Goal: Information Seeking & Learning: Learn about a topic

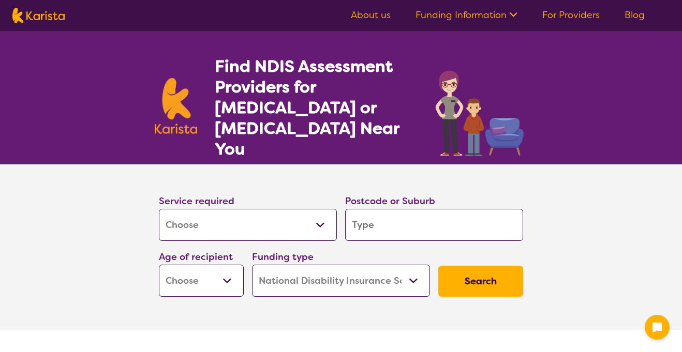
select select "Assessment ([MEDICAL_DATA] or [MEDICAL_DATA])"
select select "NDIS"
select select "Assessment ([MEDICAL_DATA] or [MEDICAL_DATA])"
select select "NDIS"
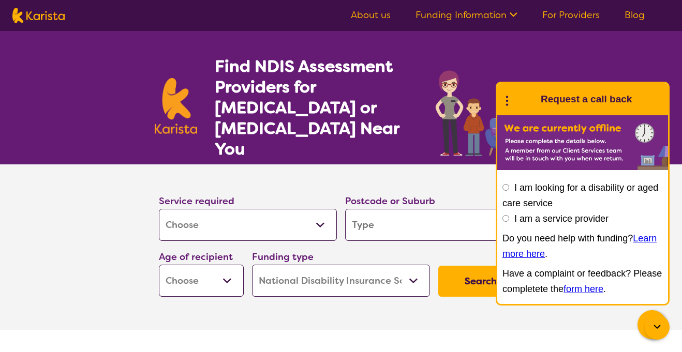
click at [459, 165] on section "Service required Allied Health Assistant Assessment ([MEDICAL_DATA] or [MEDICAL…" at bounding box center [340, 233] width 397 height 137
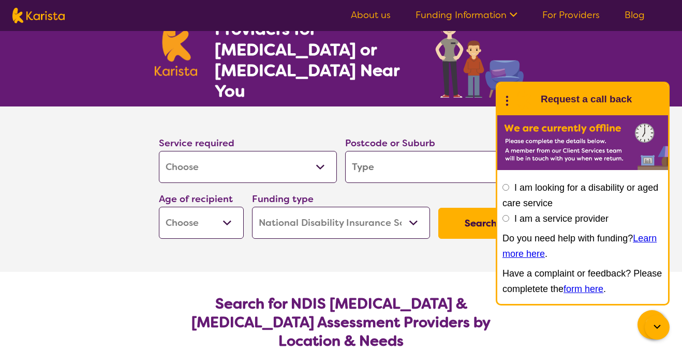
scroll to position [61, 0]
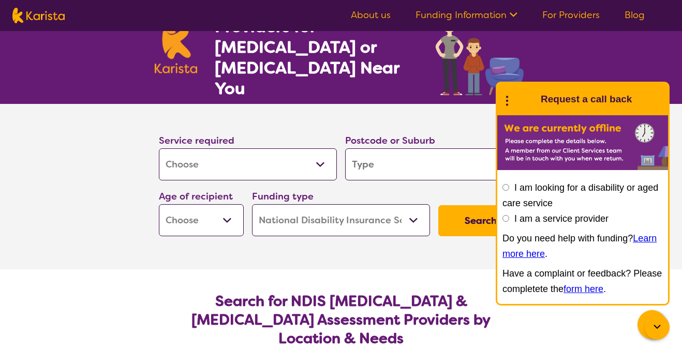
click at [382, 149] on input "search" at bounding box center [434, 165] width 178 height 32
type input "2"
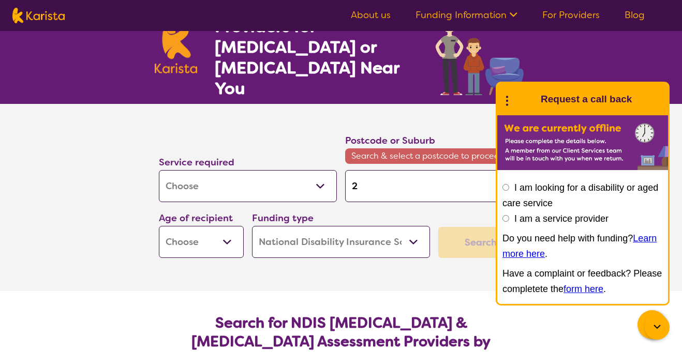
type input "25"
type input "250"
type input "2506"
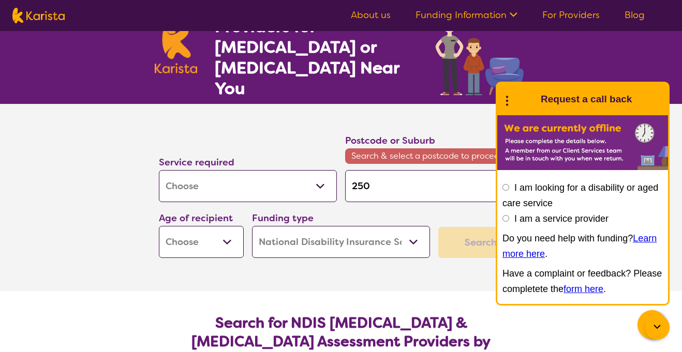
type input "2506"
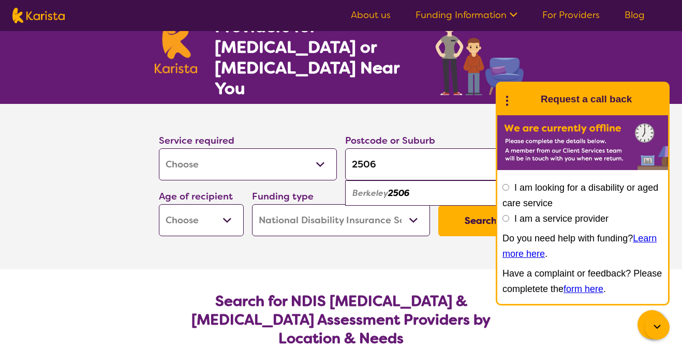
type input "2506"
click at [399, 188] on em "2506" at bounding box center [398, 193] width 21 height 11
click at [402, 204] on select "Home Care Package (HCP) National Disability Insurance Scheme (NDIS) I don't know" at bounding box center [341, 220] width 178 height 32
select select "i-don-t-know"
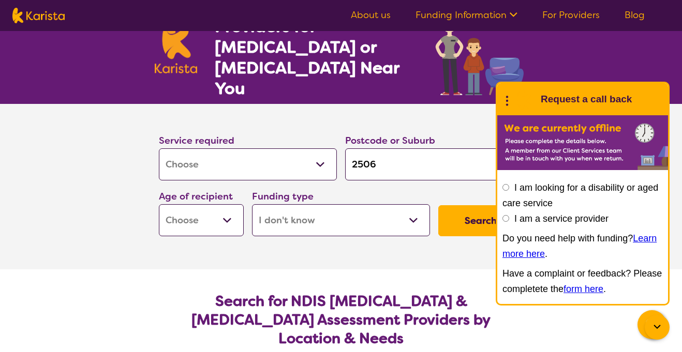
click at [252, 204] on select "Home Care Package (HCP) National Disability Insurance Scheme (NDIS) I don't know" at bounding box center [341, 220] width 178 height 32
select select "i-don-t-know"
click at [225, 204] on select "Early Childhood - 0 to 9 Child - 10 to 11 Adolescent - 12 to 17 Adult - 18 to 6…" at bounding box center [201, 220] width 85 height 32
select select "AG"
click at [159, 204] on select "Early Childhood - 0 to 9 Child - 10 to 11 Adolescent - 12 to 17 Adult - 18 to 6…" at bounding box center [201, 220] width 85 height 32
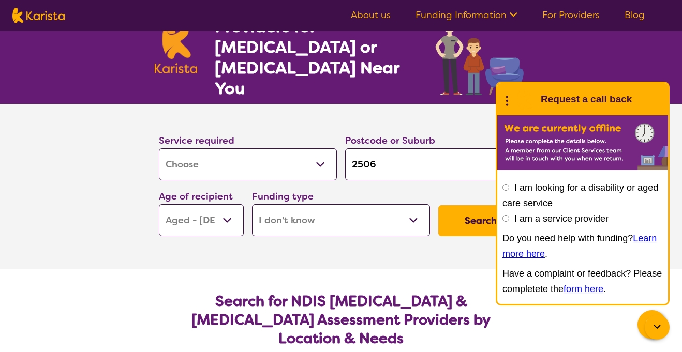
select select "AG"
click at [215, 208] on select "Early Childhood - 0 to 9 Child - 10 to 11 Adolescent - 12 to 17 Adult - 18 to 6…" at bounding box center [201, 220] width 85 height 32
select select "AD"
click at [159, 204] on select "Early Childhood - 0 to 9 Child - 10 to 11 Adolescent - 12 to 17 Adult - 18 to 6…" at bounding box center [201, 220] width 85 height 32
select select "AD"
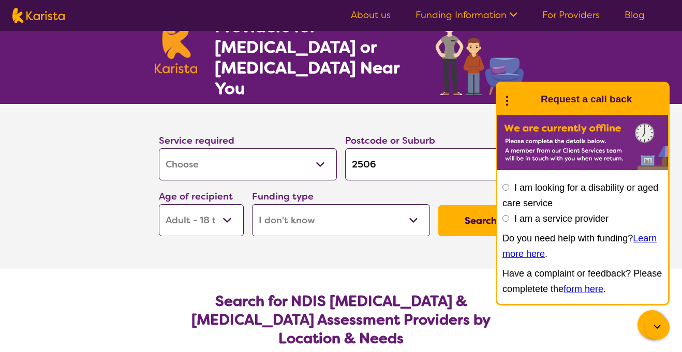
click at [477, 211] on button "Search" at bounding box center [480, 220] width 85 height 31
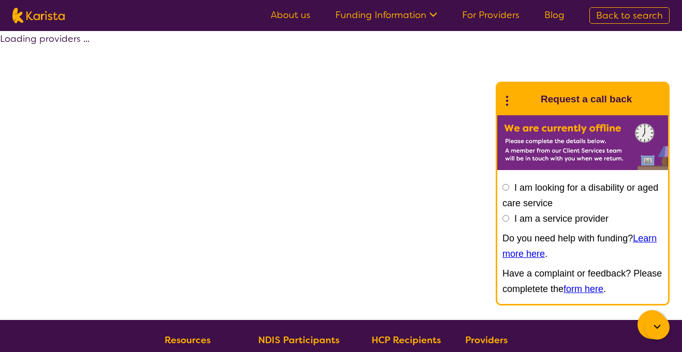
select select "Assessment ([MEDICAL_DATA] or [MEDICAL_DATA])"
select select "AD"
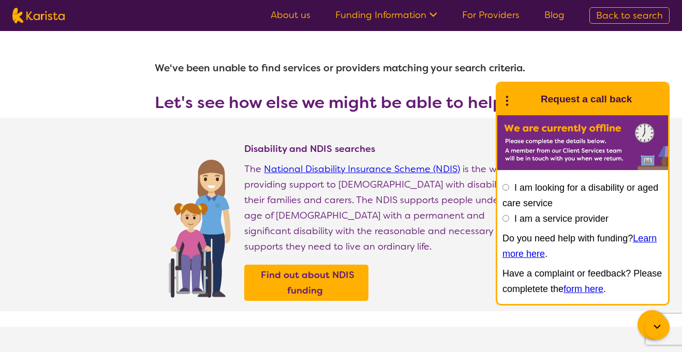
click at [646, 329] on div at bounding box center [657, 327] width 25 height 25
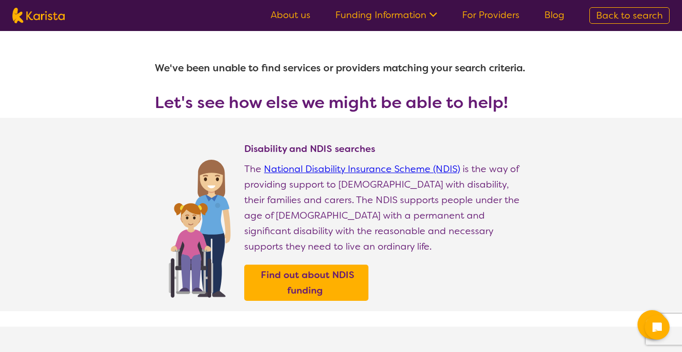
select select "Assessment ([MEDICAL_DATA] or [MEDICAL_DATA])"
select select "AD"
select select "NDIS"
select select "Assessment ([MEDICAL_DATA] or [MEDICAL_DATA])"
select select "AD"
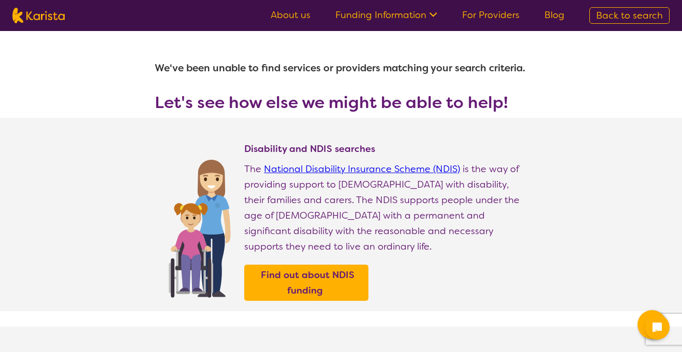
select select "NDIS"
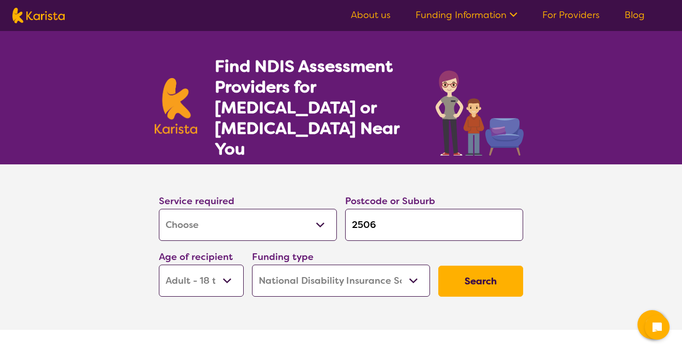
click at [389, 210] on input "2506" at bounding box center [434, 225] width 178 height 32
type input "250"
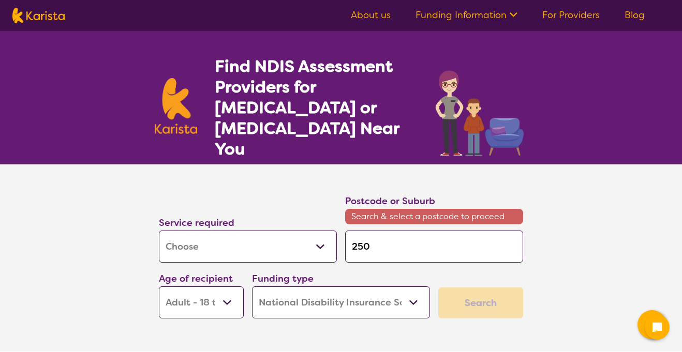
type input "2500"
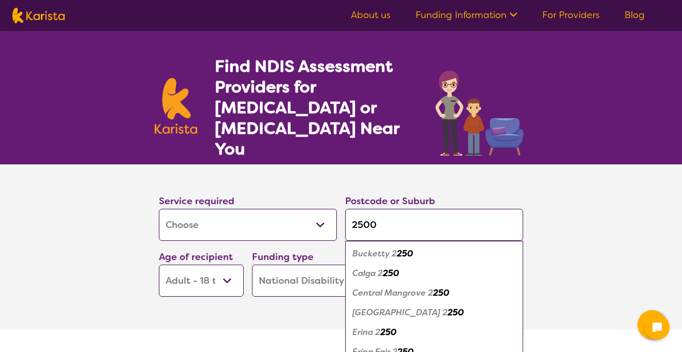
type input "2500"
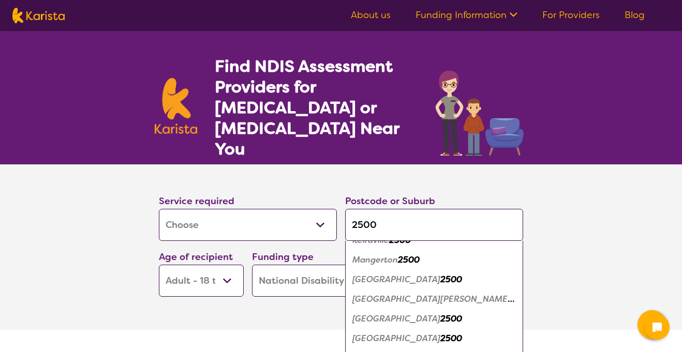
scroll to position [55, 0]
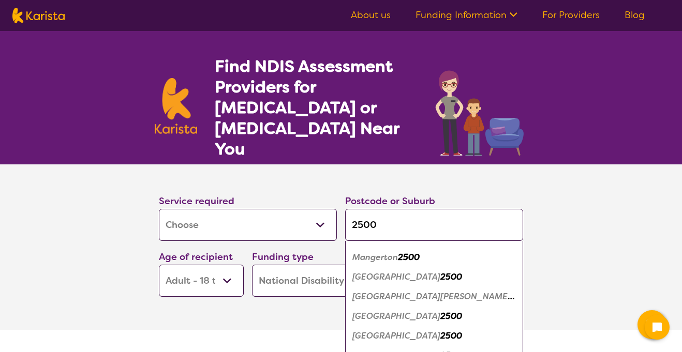
type input "2500"
click at [440, 350] on em "2500" at bounding box center [451, 355] width 22 height 11
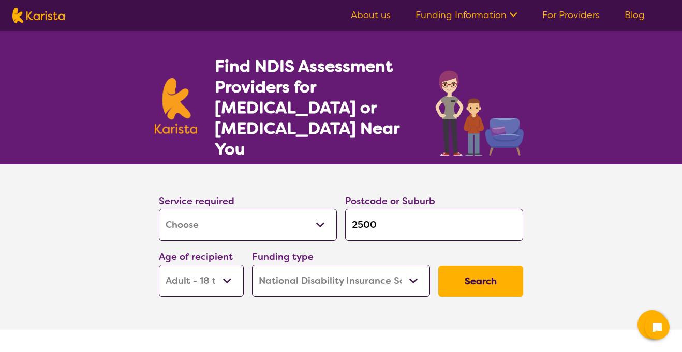
scroll to position [0, 0]
click at [423, 265] on select "Home Care Package (HCP) National Disability Insurance Scheme (NDIS) I don't know" at bounding box center [341, 281] width 178 height 32
select select "i-don-t-know"
click at [252, 265] on select "Home Care Package (HCP) National Disability Insurance Scheme (NDIS) I don't know" at bounding box center [341, 281] width 178 height 32
select select "i-don-t-know"
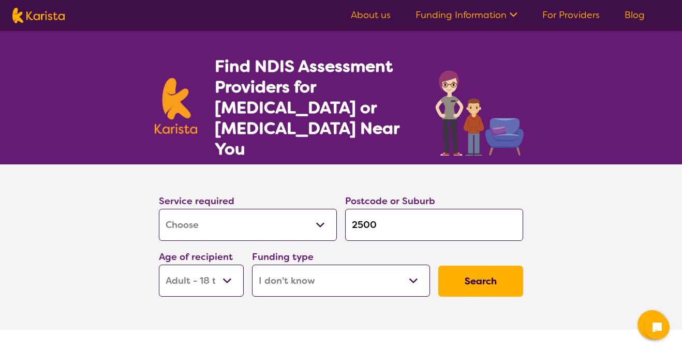
click at [480, 266] on button "Search" at bounding box center [480, 281] width 85 height 31
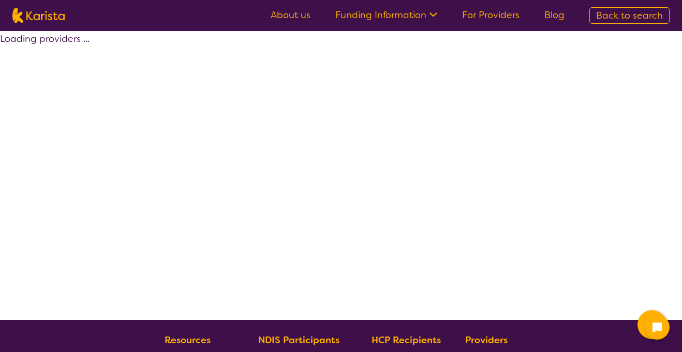
select select "Assessment ([MEDICAL_DATA] or [MEDICAL_DATA])"
select select "AD"
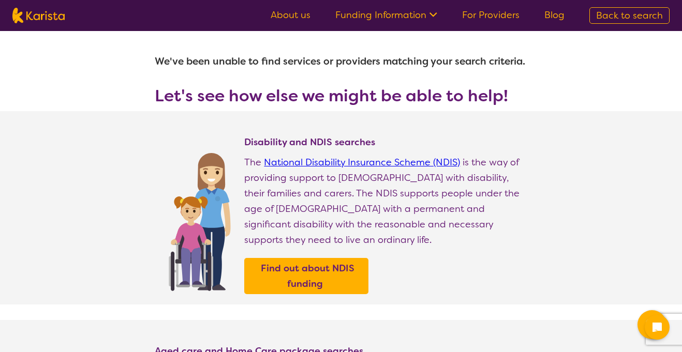
scroll to position [11, 0]
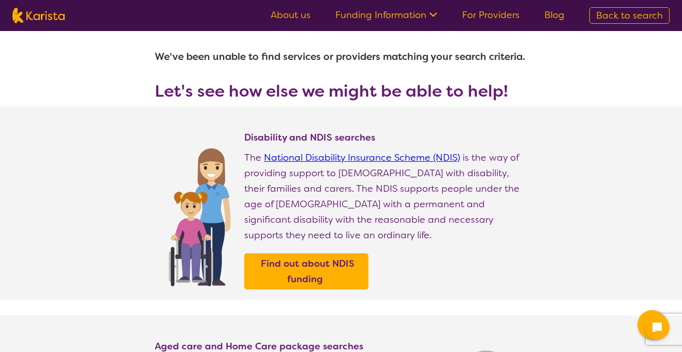
click at [413, 9] on link "Funding Information" at bounding box center [386, 15] width 102 height 12
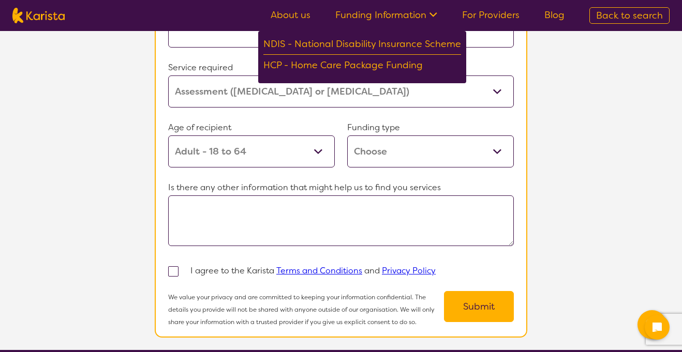
scroll to position [1181, 0]
